Goal: Navigation & Orientation: Find specific page/section

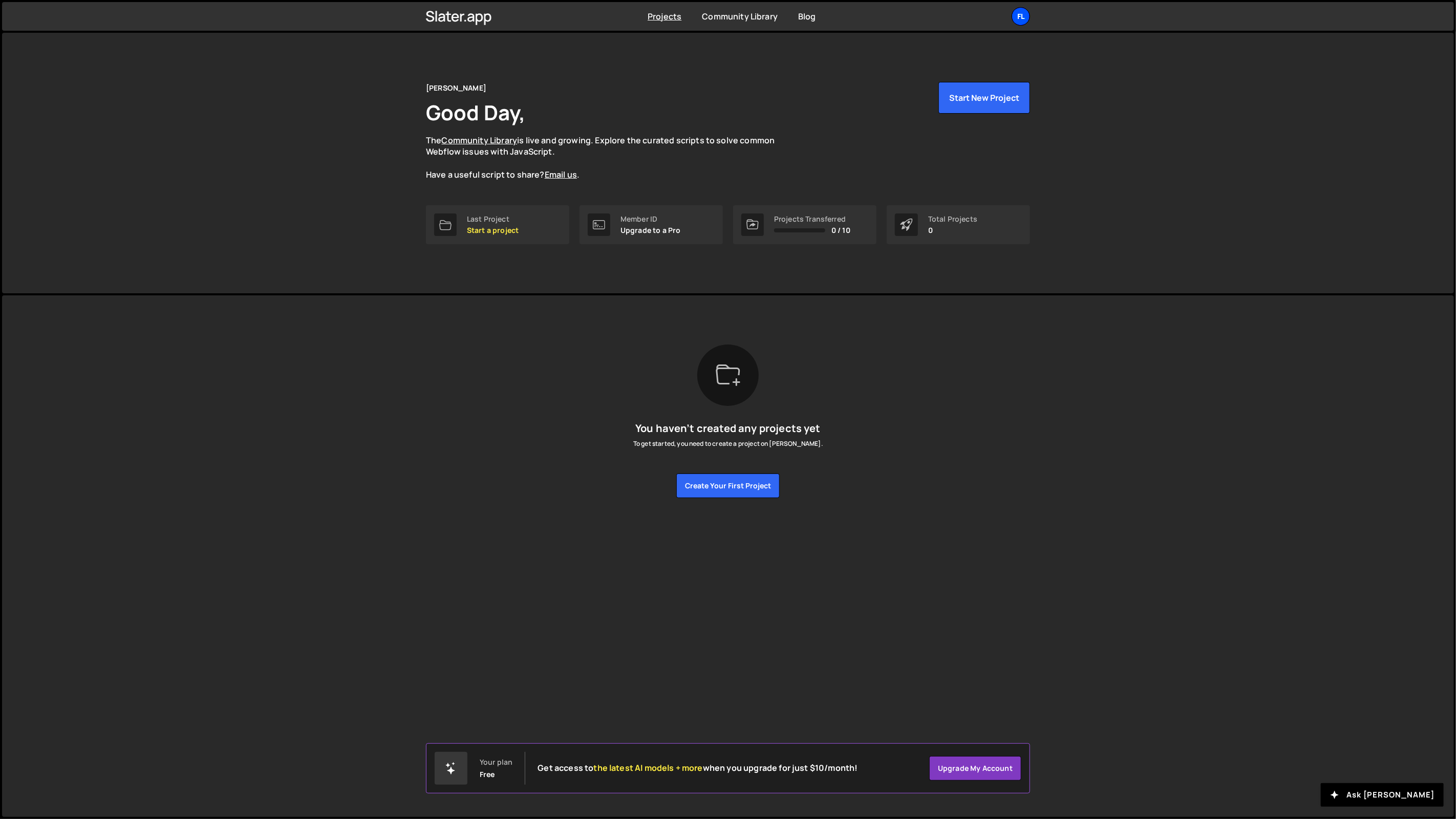
click at [1023, 17] on div "Fl" at bounding box center [1021, 16] width 18 height 18
click at [954, 43] on link "Projects" at bounding box center [965, 42] width 127 height 18
